Goal: Task Accomplishment & Management: Manage account settings

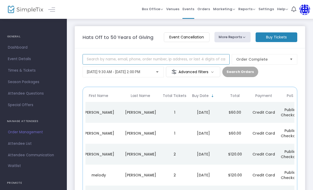
click at [94, 63] on input at bounding box center [156, 59] width 147 height 10
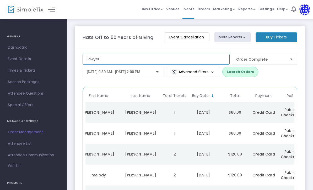
type input "Lawyer"
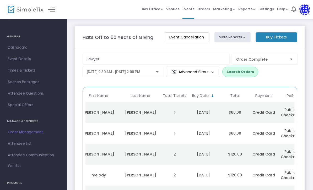
click at [18, 145] on span "Attendee List" at bounding box center [33, 144] width 51 height 7
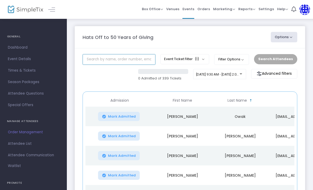
click at [89, 60] on input "text" at bounding box center [119, 59] width 73 height 11
type input "[PERSON_NAME]"
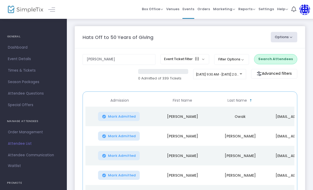
click at [285, 62] on button "Search Attendees" at bounding box center [275, 59] width 43 height 10
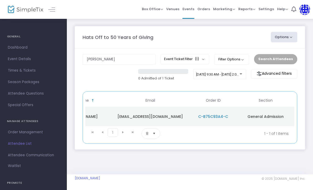
scroll to position [0, 158]
click at [216, 113] on td "C-B75C93A4-C" at bounding box center [212, 117] width 47 height 20
click at [210, 117] on span "C-B75C93A4-C" at bounding box center [213, 116] width 30 height 5
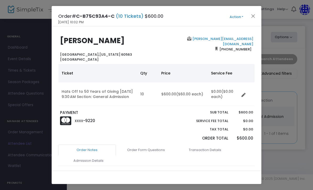
click at [244, 16] on button "Action" at bounding box center [236, 17] width 31 height 6
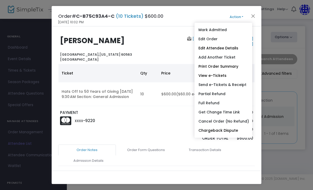
click at [234, 48] on link "Edit Attendee Details" at bounding box center [223, 48] width 58 height 9
